Goal: Find contact information: Find contact information

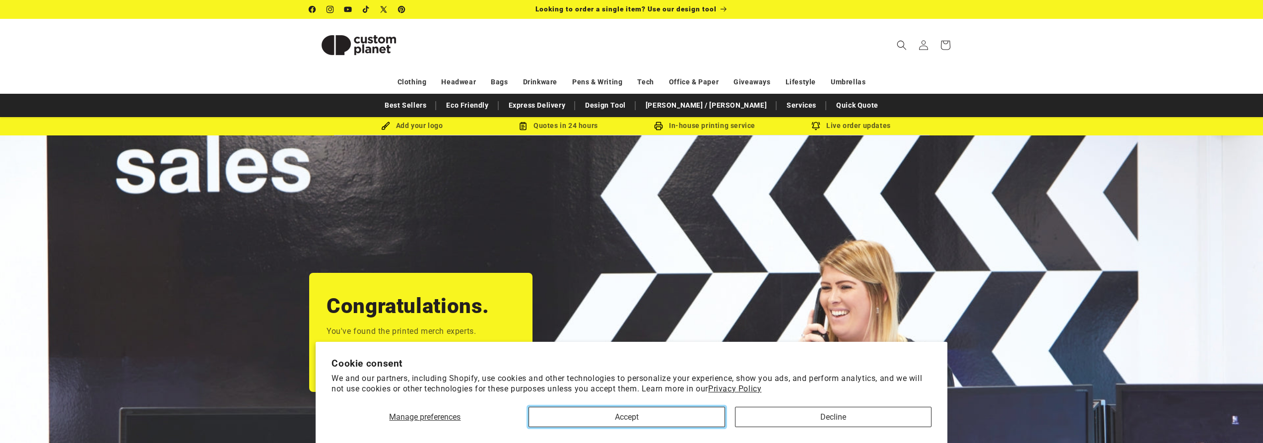
click at [636, 420] on button "Accept" at bounding box center [627, 417] width 197 height 20
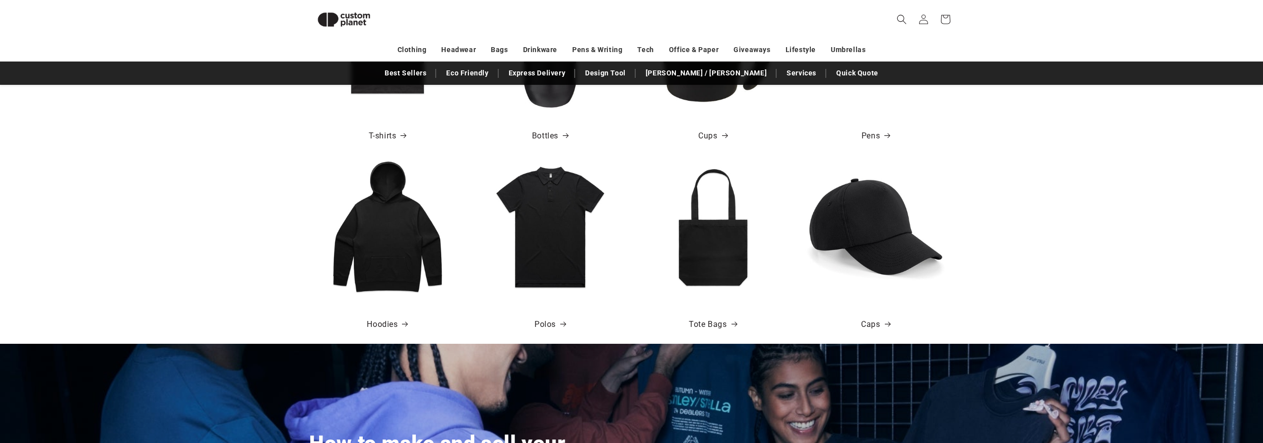
scroll to position [681, 0]
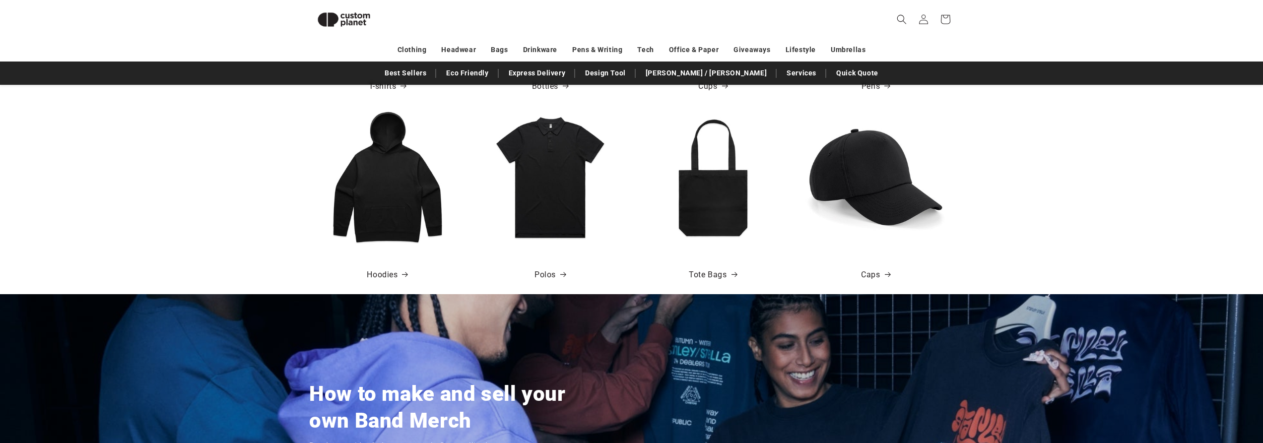
click at [873, 184] on img at bounding box center [876, 177] width 142 height 142
click at [861, 171] on img at bounding box center [876, 177] width 142 height 142
click at [872, 272] on link "Caps" at bounding box center [875, 275] width 29 height 14
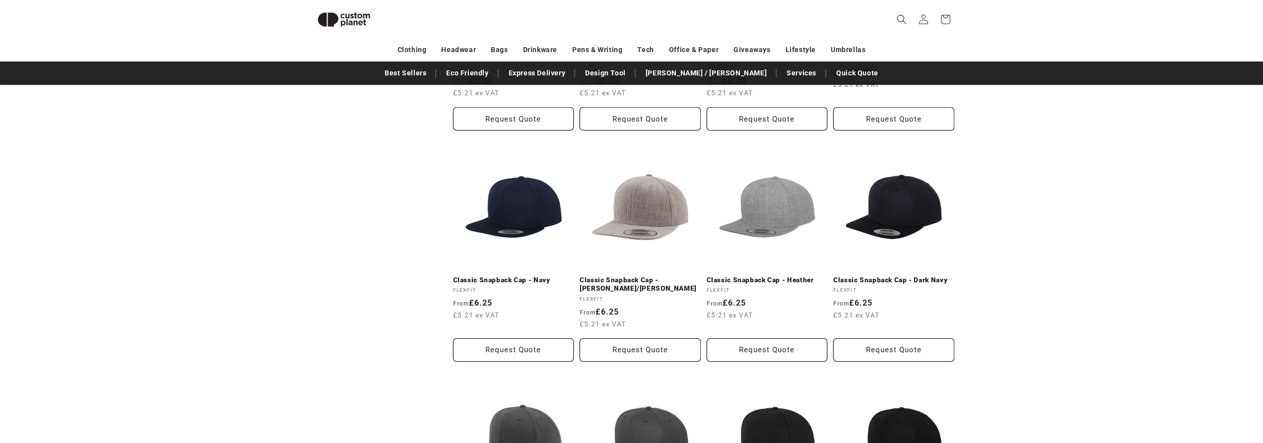
scroll to position [1330, 0]
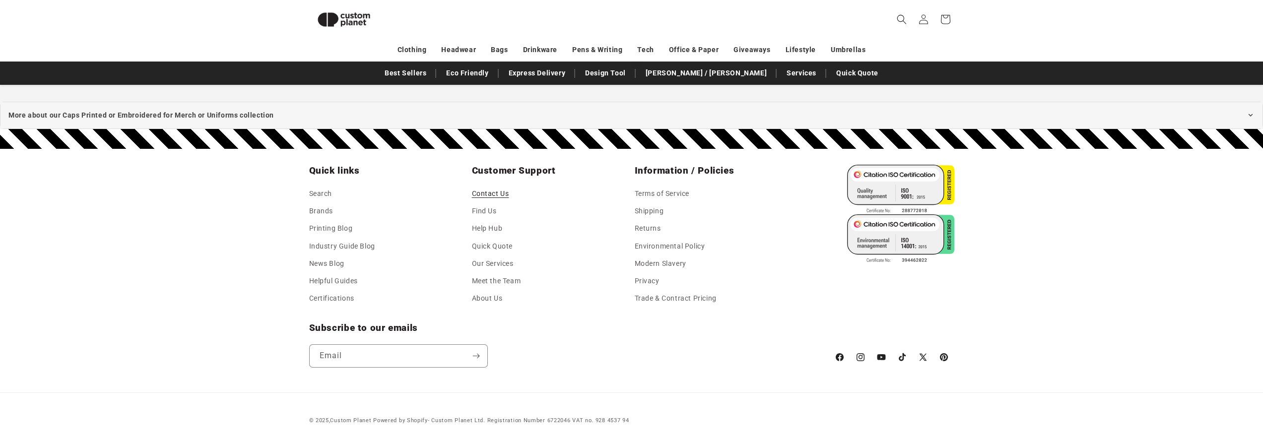
click at [486, 192] on link "Contact Us" at bounding box center [490, 195] width 37 height 15
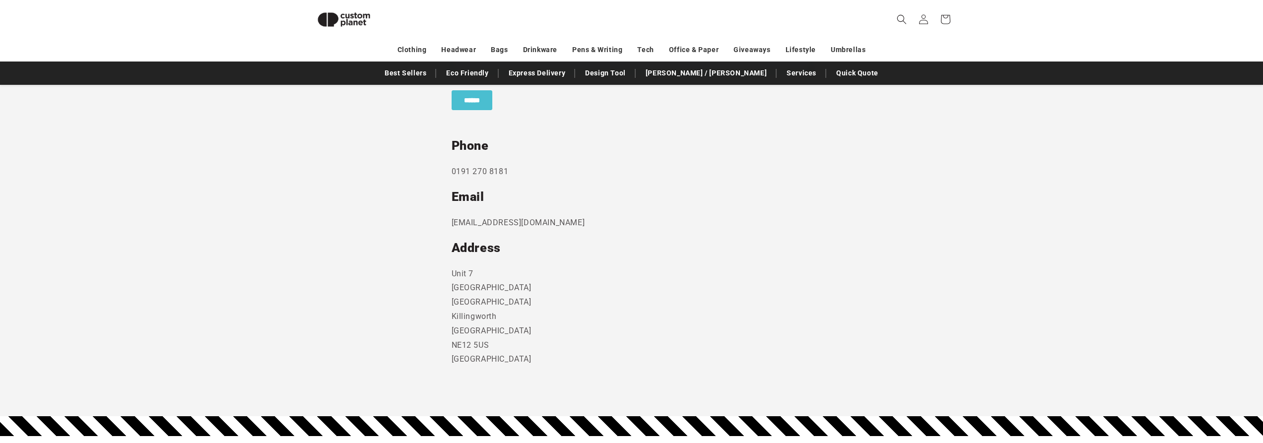
scroll to position [483, 0]
